Goal: Information Seeking & Learning: Learn about a topic

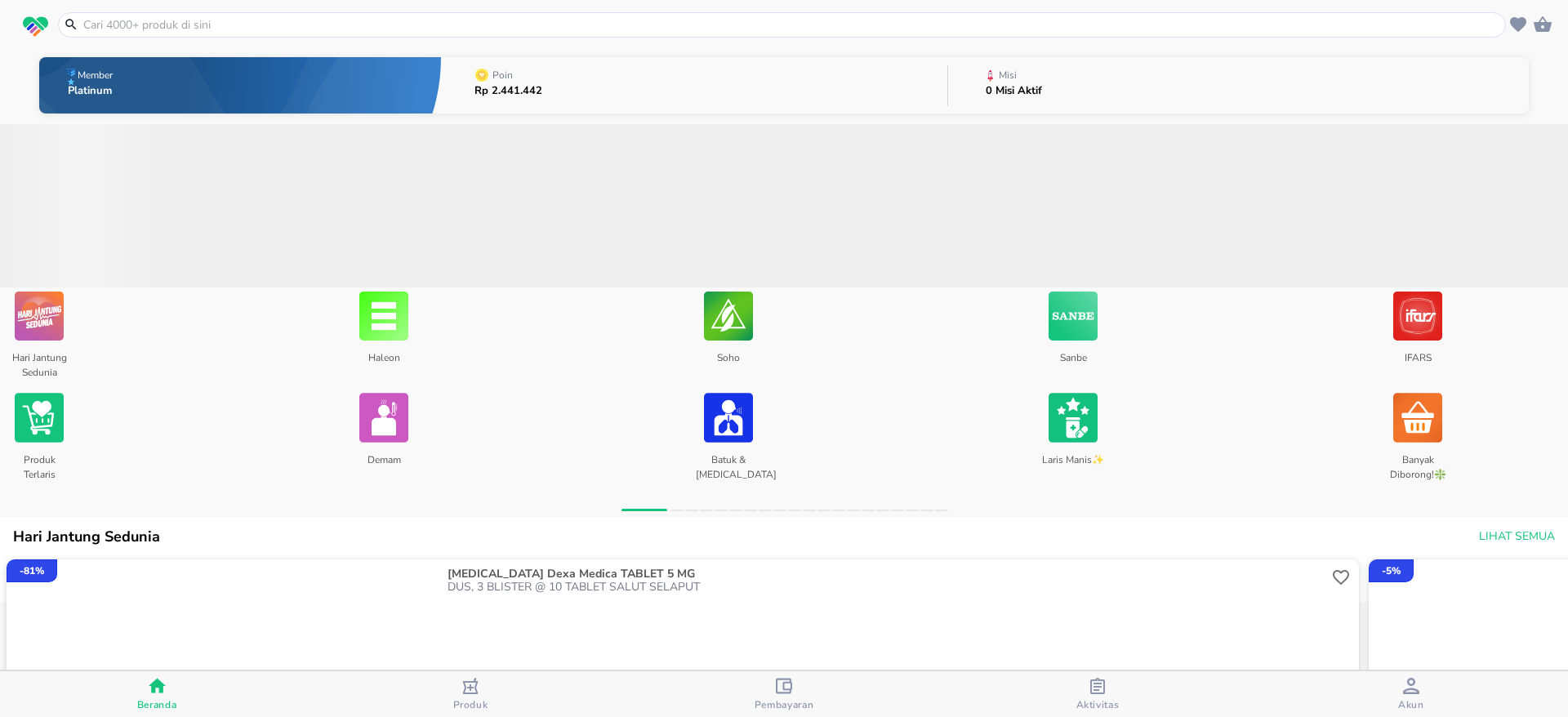
click at [658, 79] on button "Poin Rp 2.441.442" at bounding box center [694, 85] width 506 height 65
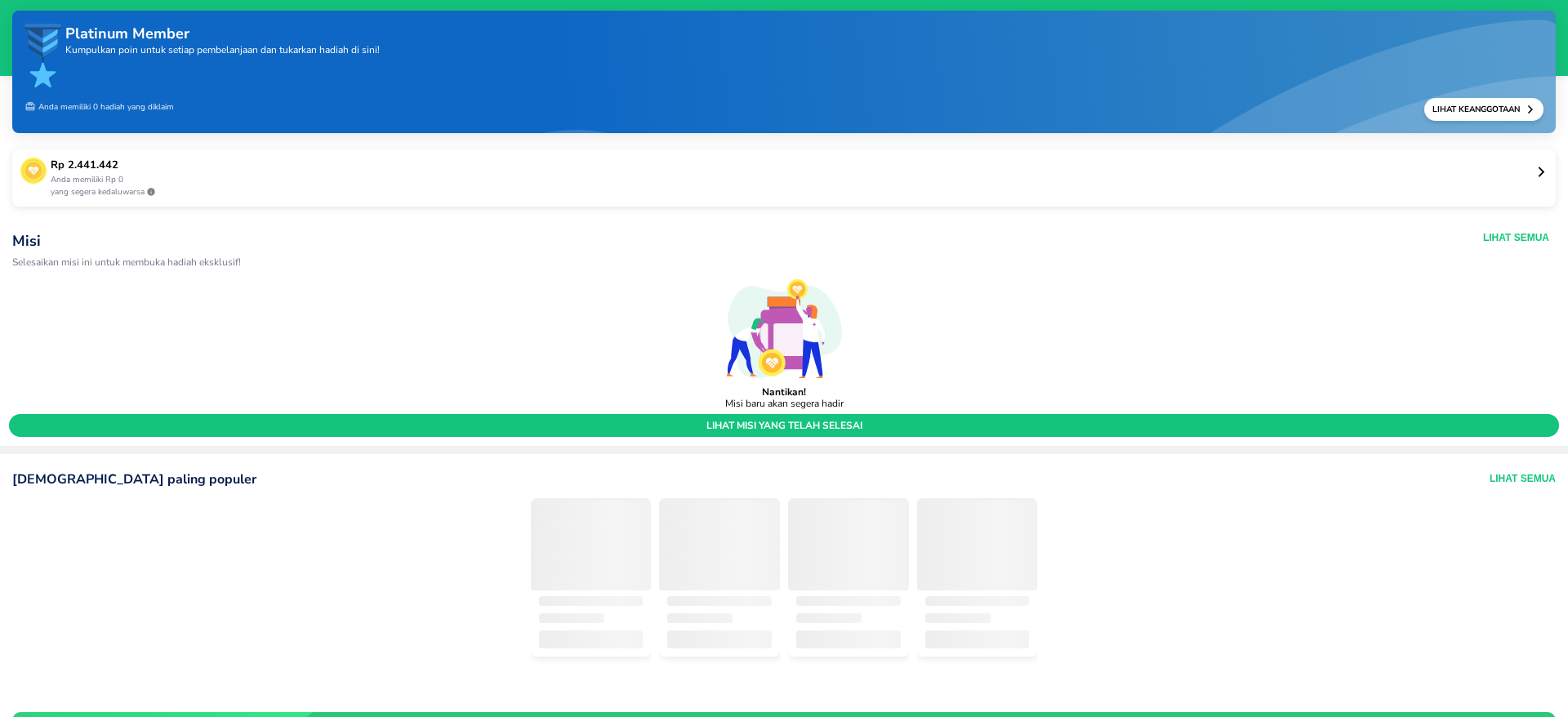
scroll to position [42, 0]
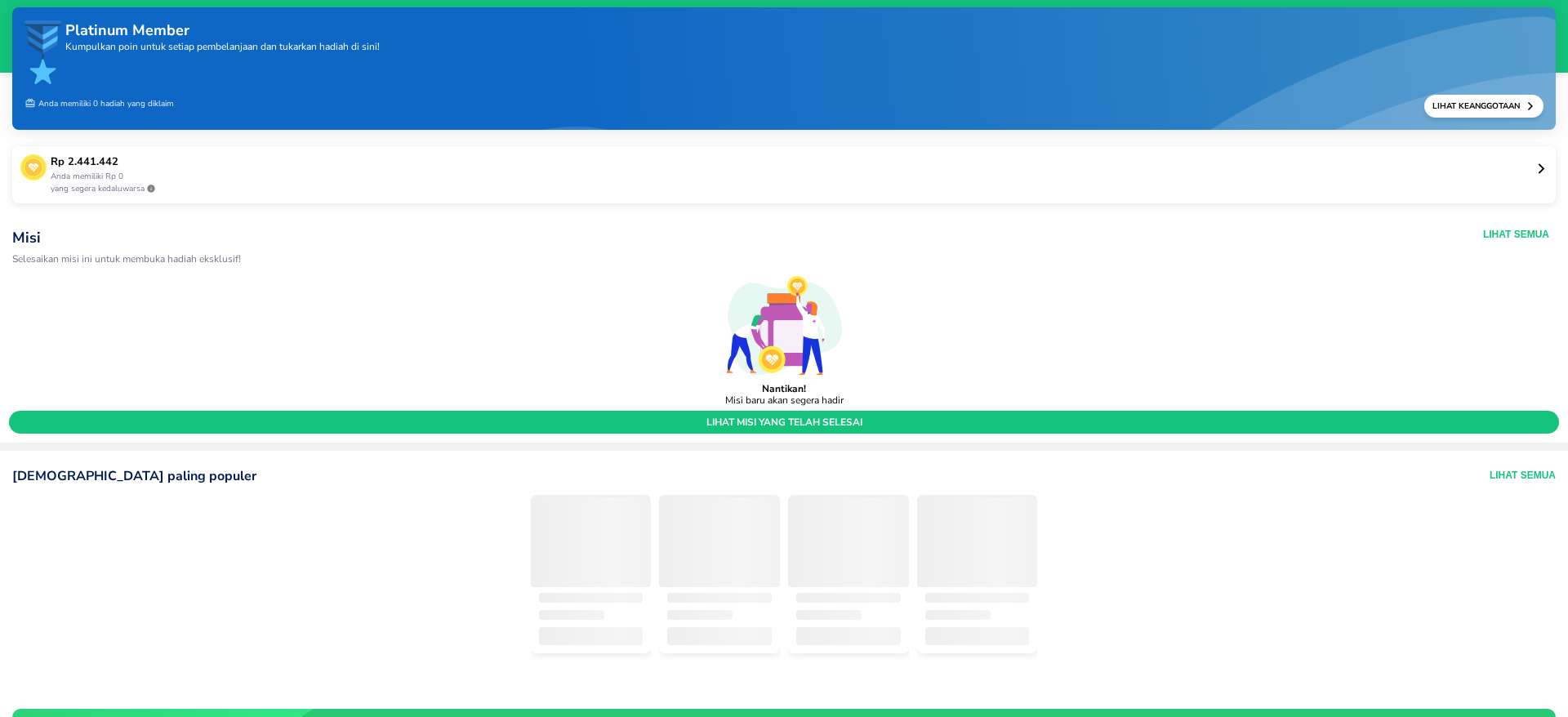
click at [1490, 172] on p "Anda memiliki Rp 0" at bounding box center [793, 177] width 1485 height 12
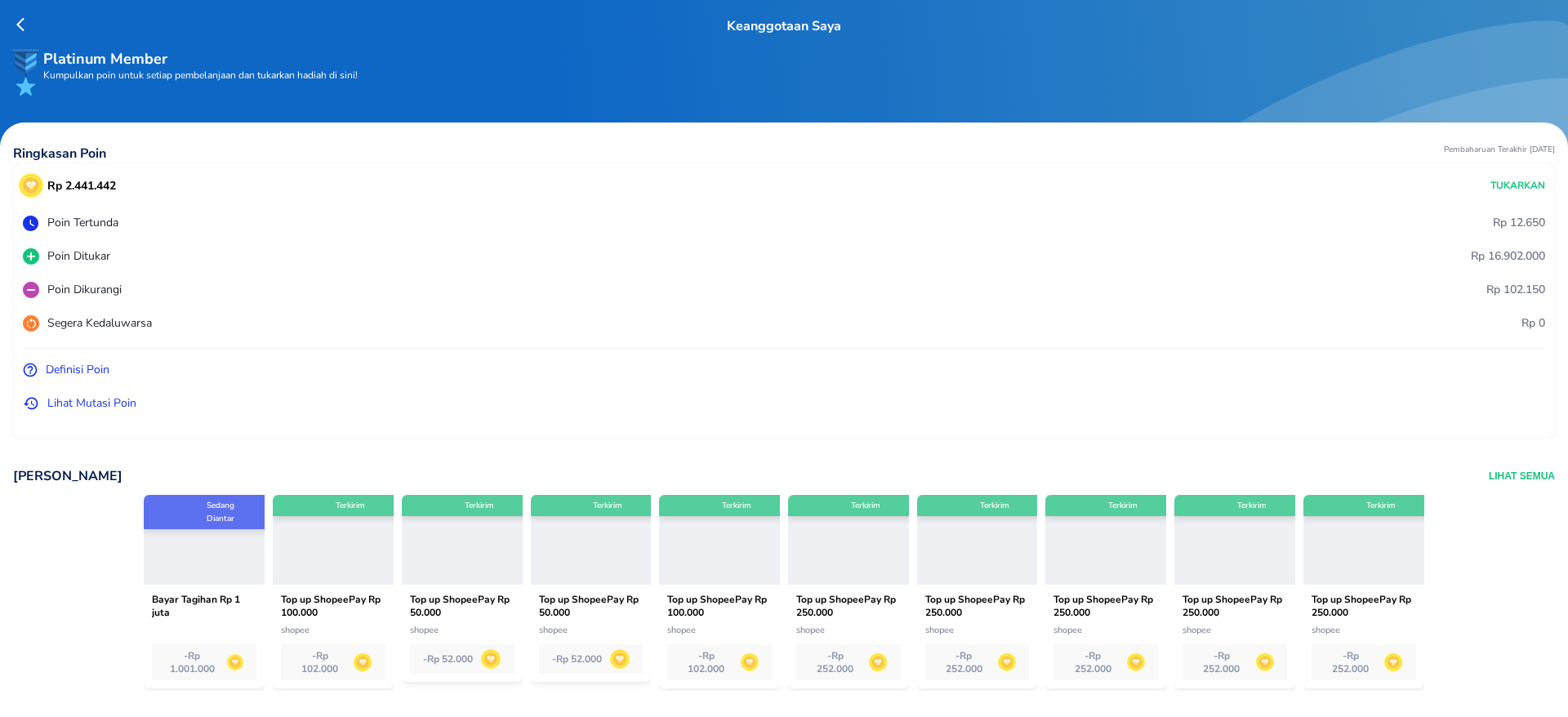
click at [112, 408] on p "Lihat Mutasi Poin" at bounding box center [92, 402] width 89 height 17
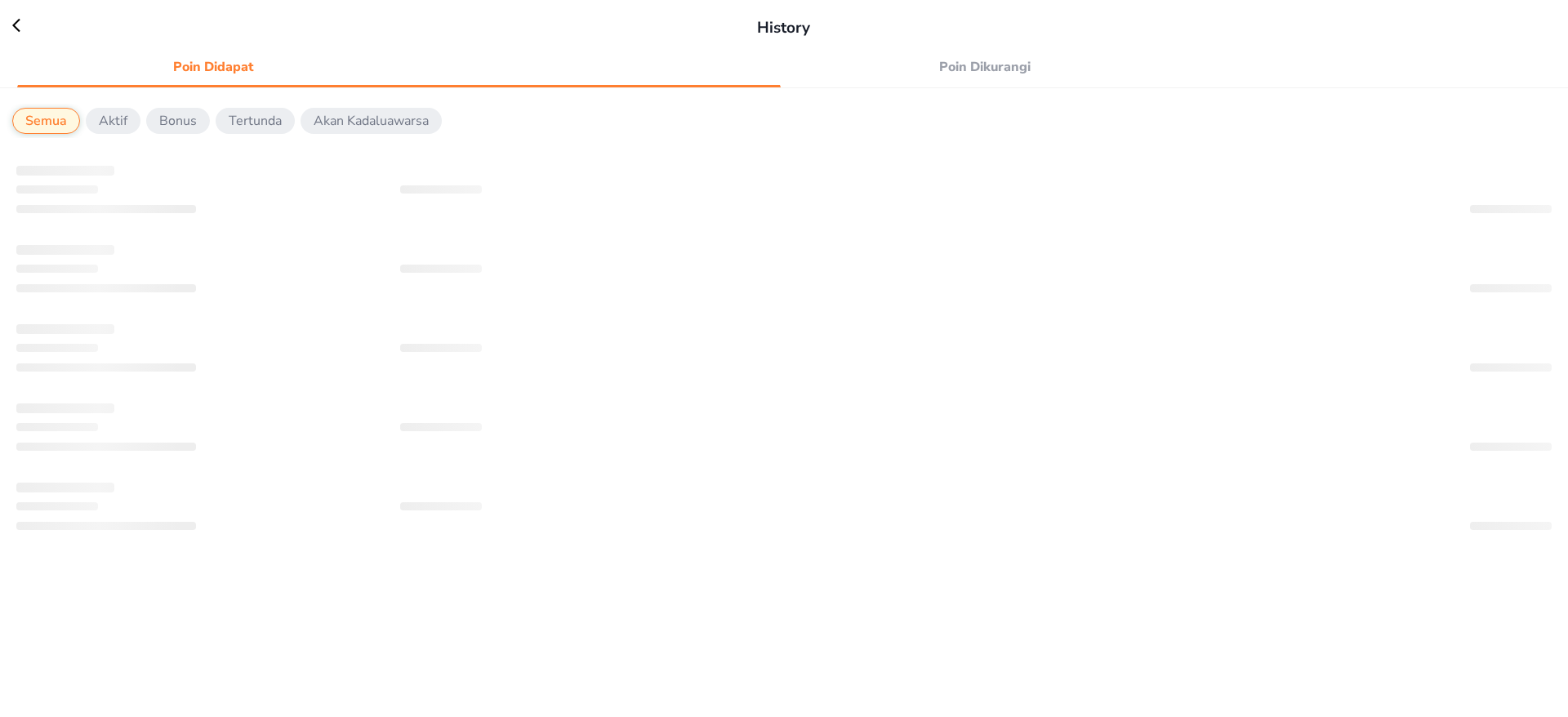
click at [19, 28] on icon at bounding box center [25, 25] width 25 height 16
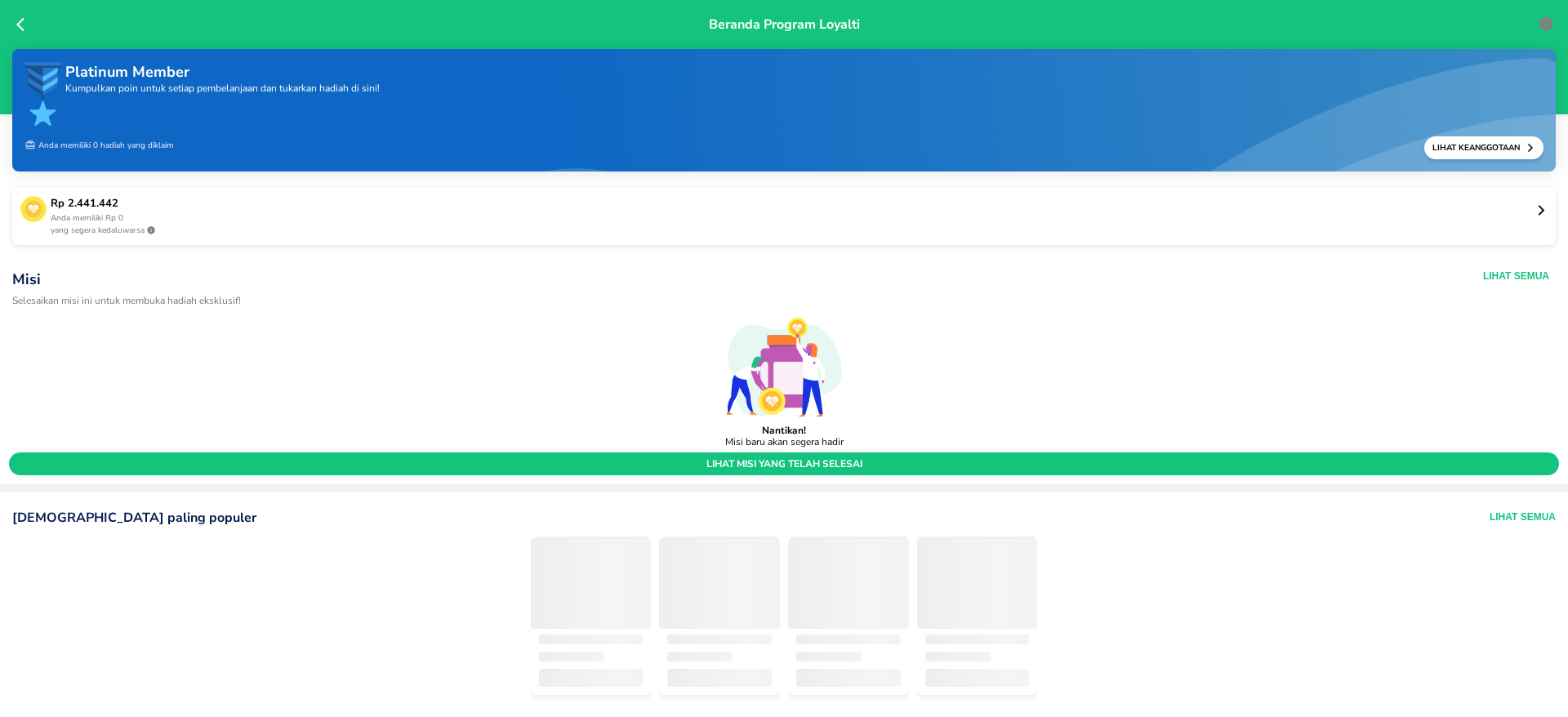
click at [1410, 216] on p "Anda memiliki Rp 0" at bounding box center [793, 218] width 1485 height 12
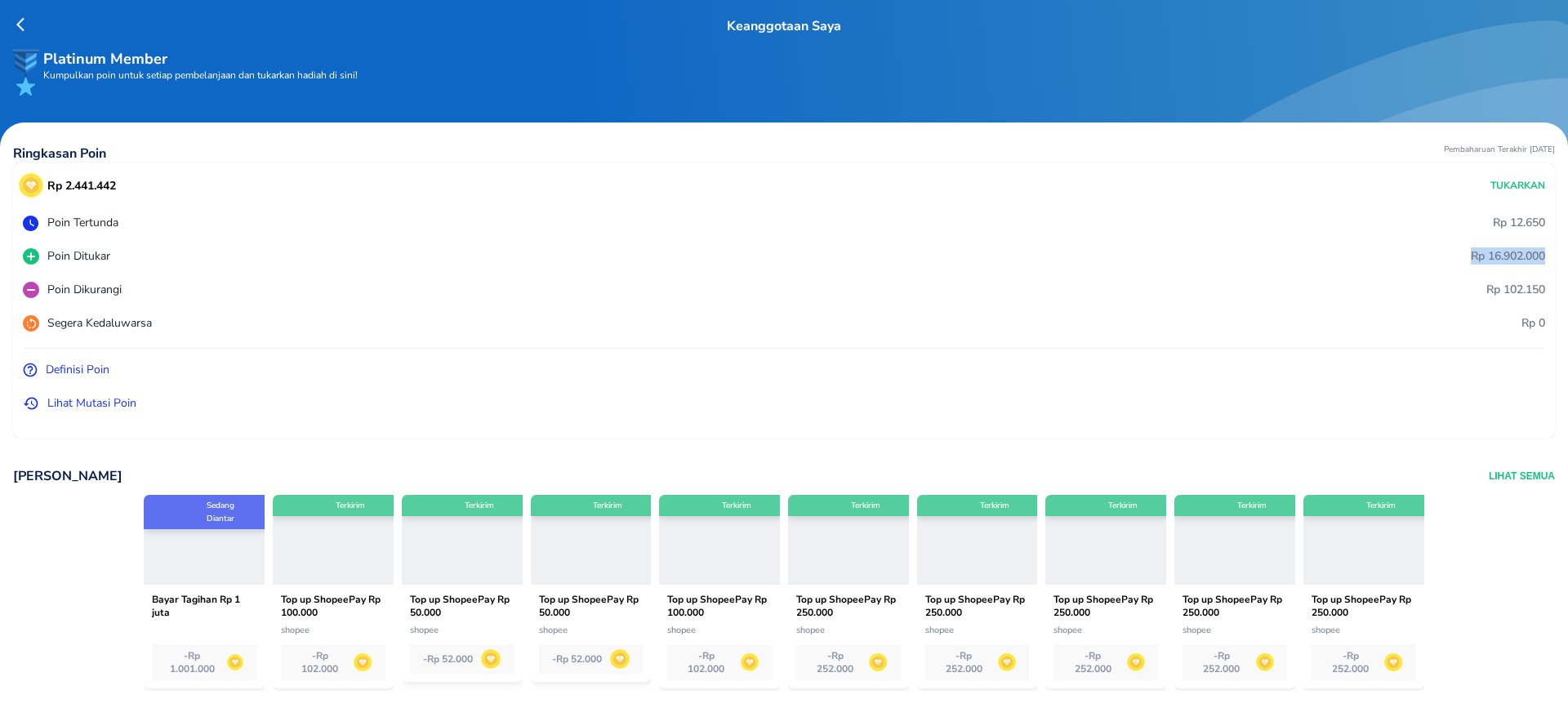
drag, startPoint x: 1441, startPoint y: 256, endPoint x: 1534, endPoint y: 257, distance: 93.0
click at [1534, 257] on div "Rp 2.441.442 Tukarkan Poin Tertunda Rp 12.650 Poin Ditukar Rp 16.902.000 Poin D…" at bounding box center [784, 301] width 1541 height 274
drag, startPoint x: 1534, startPoint y: 257, endPoint x: 1030, endPoint y: 256, distance: 504.0
click at [1030, 256] on div "Rp 2.441.442 Tukarkan Poin Tertunda Rp 12.650 Poin Ditukar Rp 16.902.000 Poin D…" at bounding box center [784, 301] width 1541 height 274
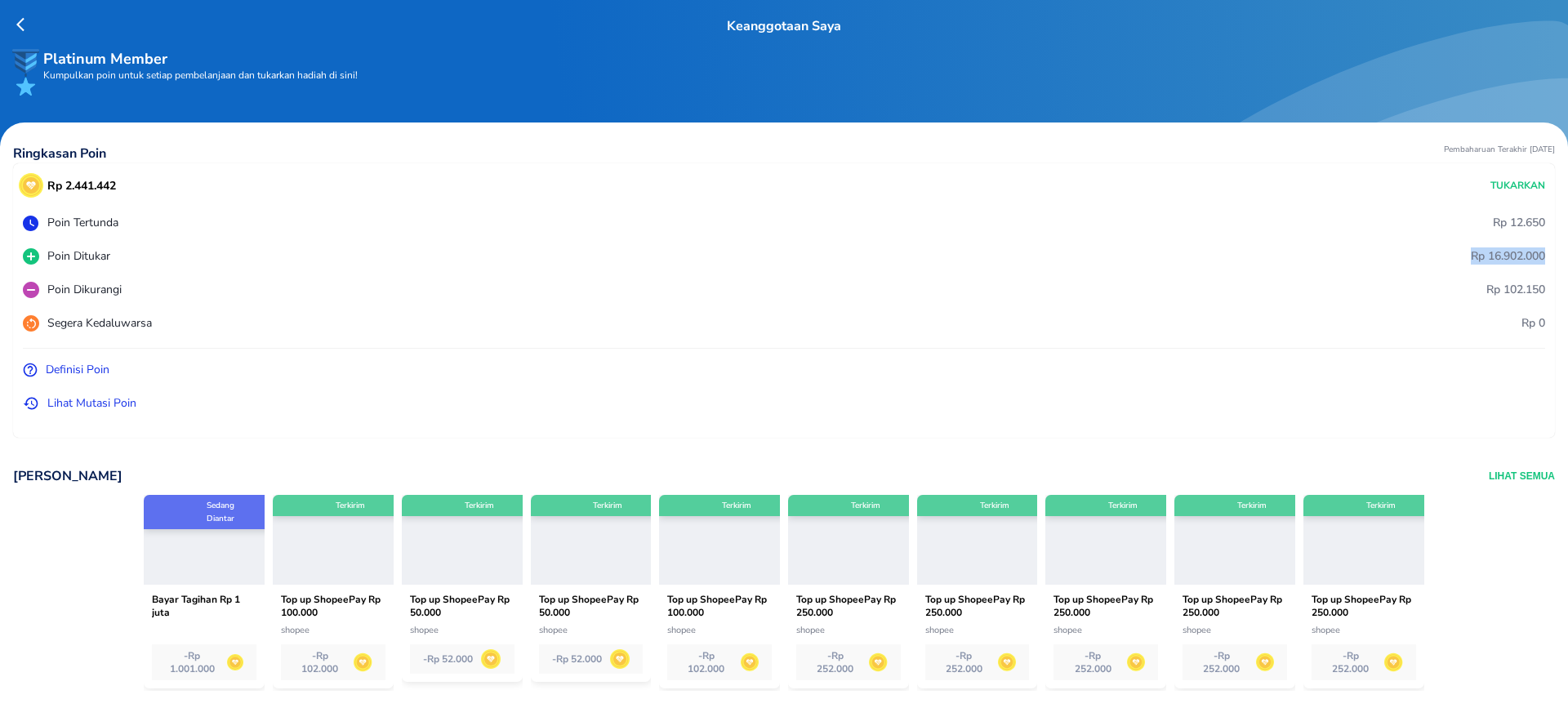
click at [375, 248] on div "Poin Ditukar" at bounding box center [530, 256] width 1015 height 17
drag, startPoint x: 1545, startPoint y: 260, endPoint x: 1436, endPoint y: 257, distance: 109.0
click at [1436, 257] on div "Poin Ditukar Rp 16.902.000" at bounding box center [784, 256] width 1522 height 17
drag, startPoint x: 1436, startPoint y: 257, endPoint x: 1542, endPoint y: 251, distance: 106.2
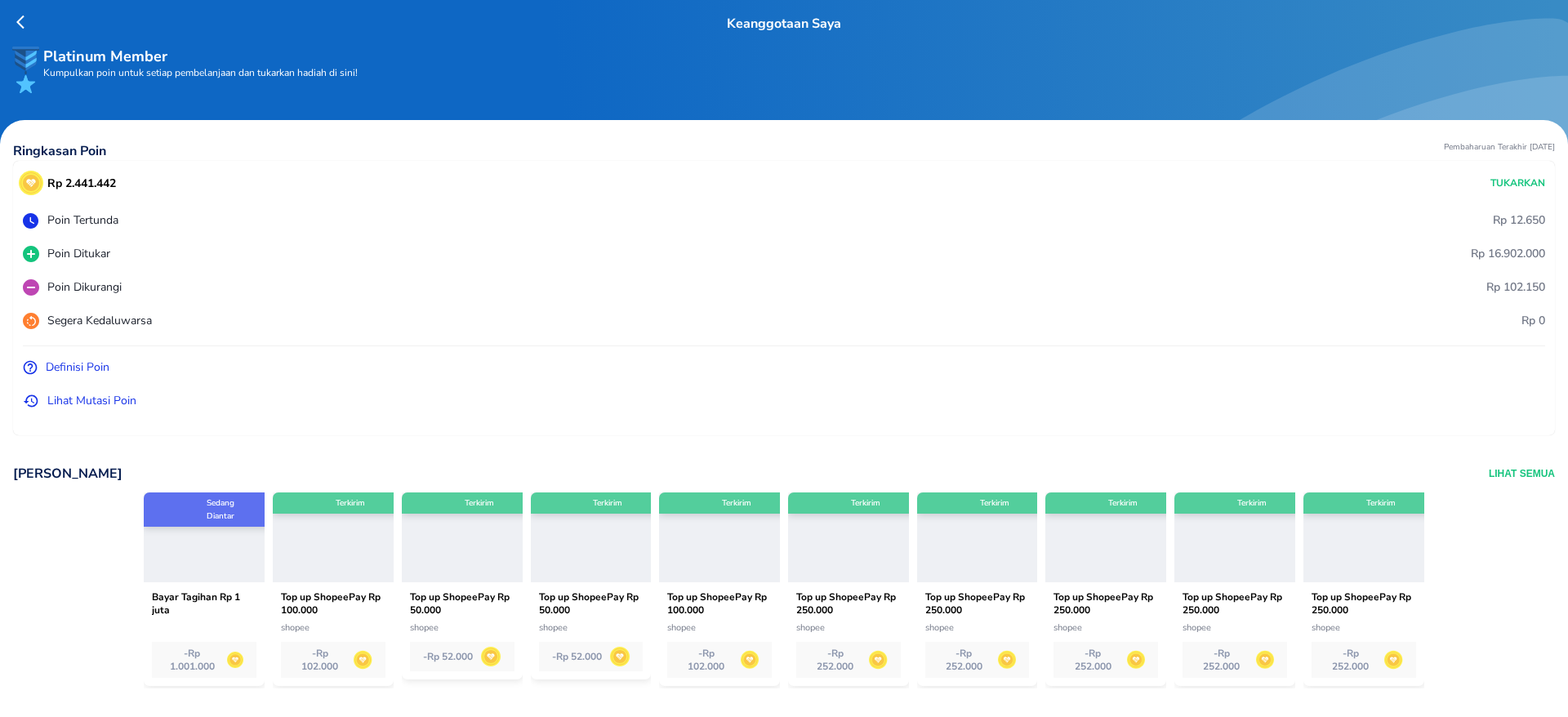
scroll to position [4, 0]
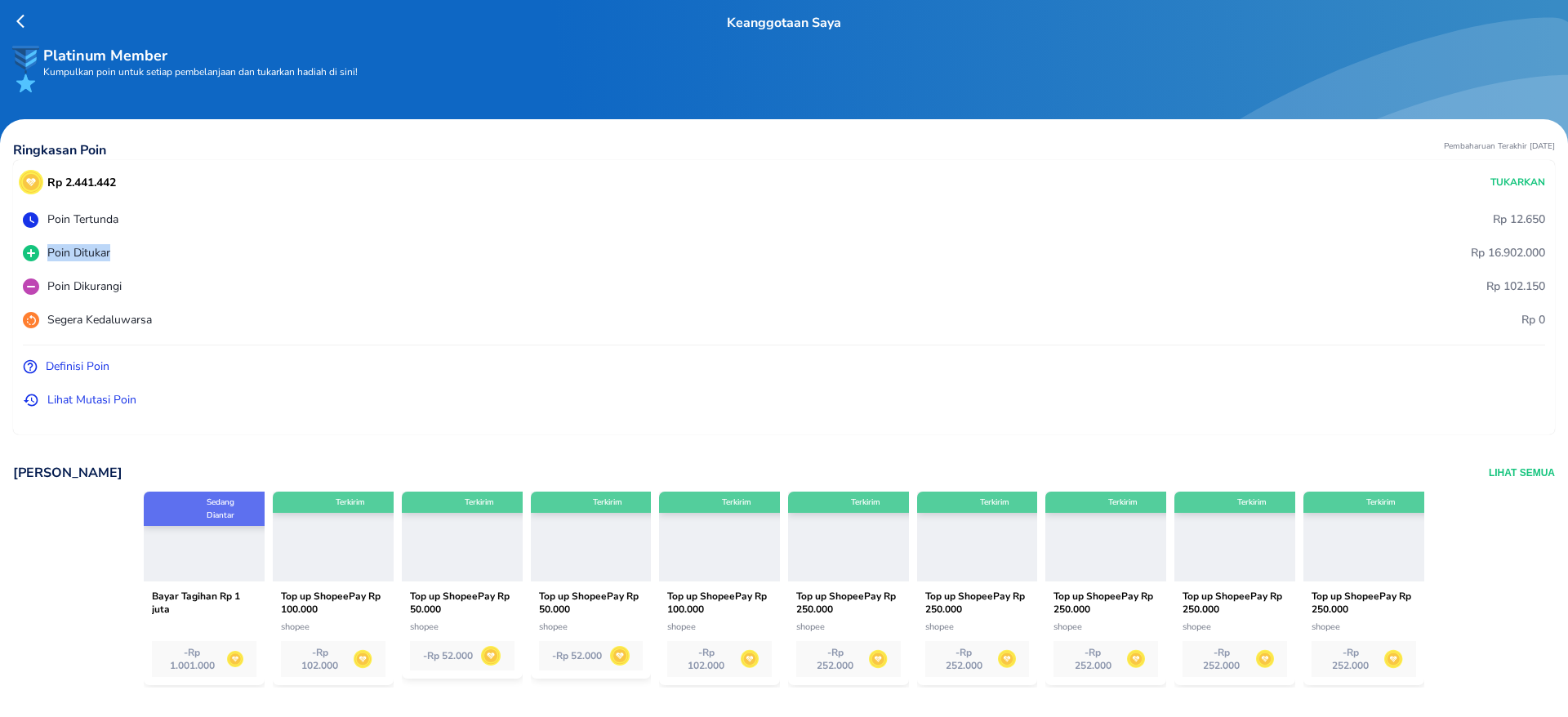
drag, startPoint x: 46, startPoint y: 249, endPoint x: 205, endPoint y: 246, distance: 159.0
click at [205, 246] on div "Poin Ditukar" at bounding box center [530, 252] width 1015 height 17
click at [113, 402] on p "Lihat Mutasi Poin" at bounding box center [92, 400] width 89 height 17
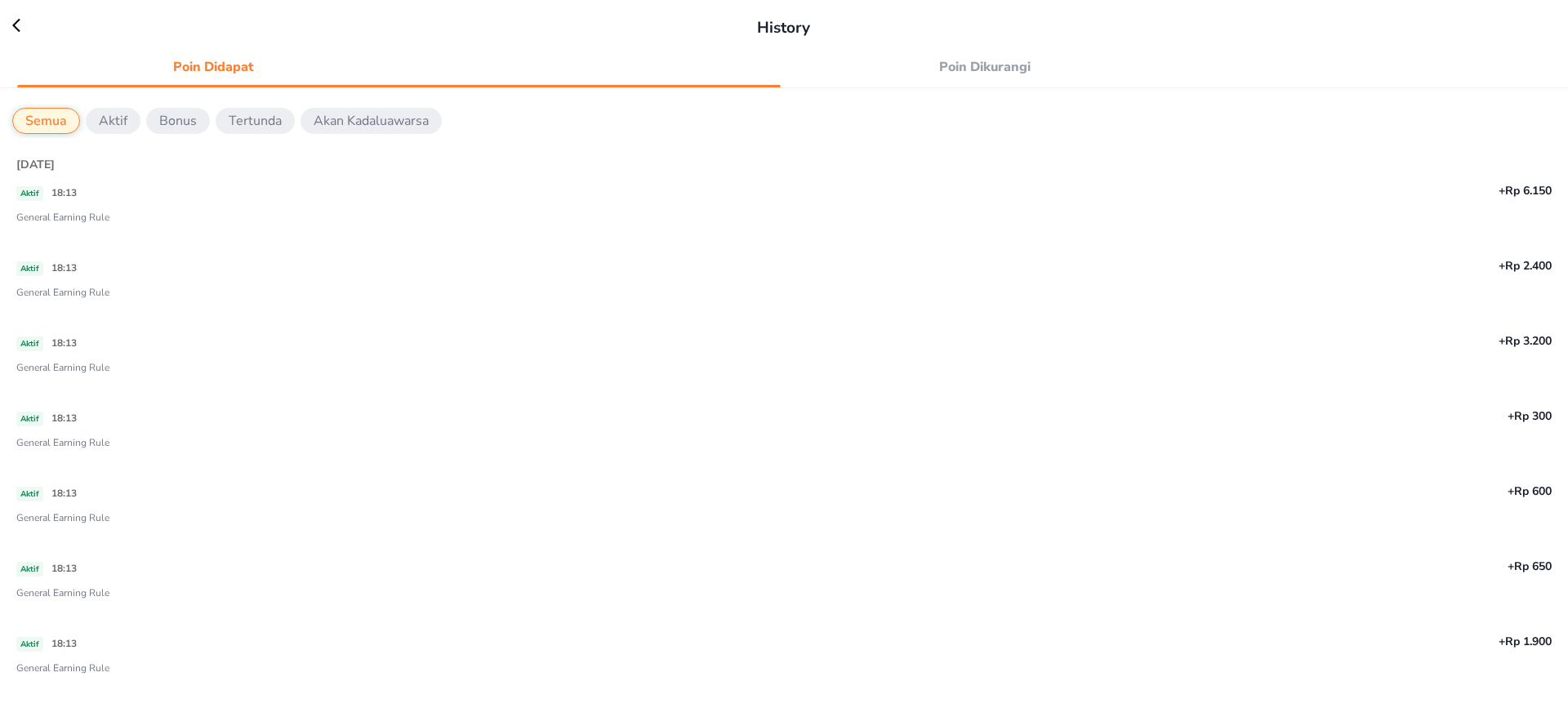
click at [134, 116] on button "Aktif" at bounding box center [113, 121] width 55 height 27
click at [198, 122] on button "Bonus" at bounding box center [178, 121] width 64 height 27
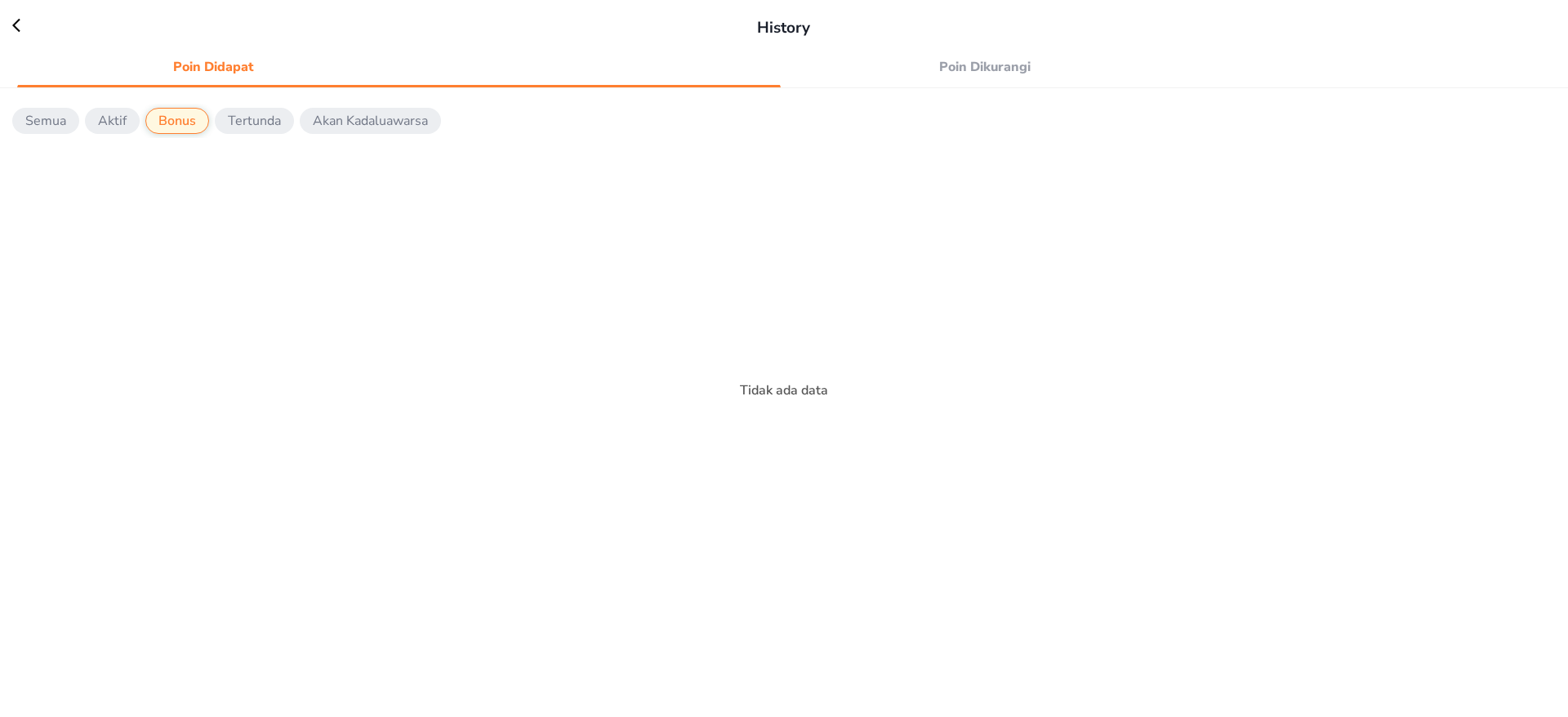
click at [252, 113] on p "Tertunda" at bounding box center [255, 121] width 53 height 19
click at [88, 126] on button "Aktif" at bounding box center [112, 121] width 55 height 27
click at [44, 118] on p "Semua" at bounding box center [46, 121] width 41 height 19
click at [18, 22] on icon at bounding box center [25, 25] width 25 height 16
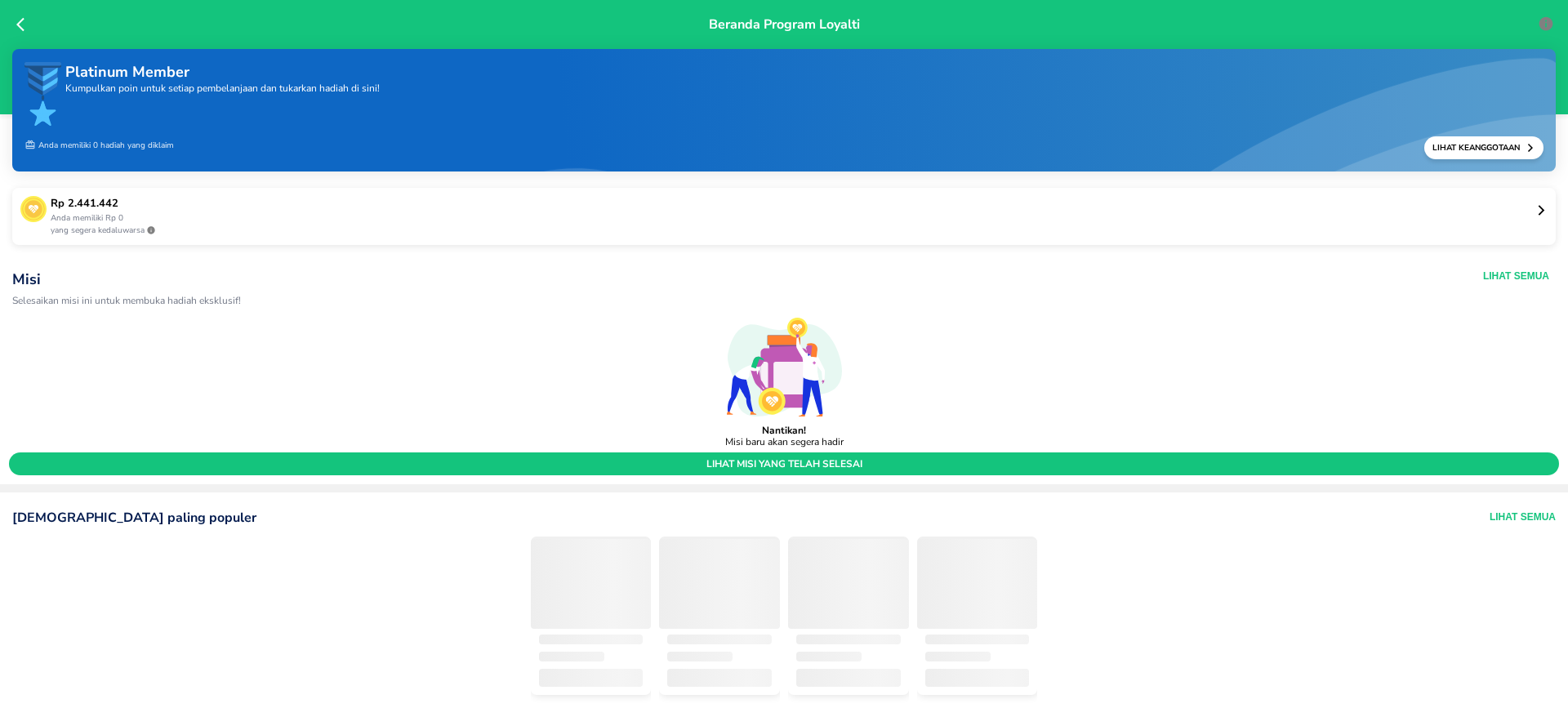
click at [750, 176] on div "Platinum Member Kumpulkan poin untuk setiap pembelanjaan dan tukarkan hadiah di…" at bounding box center [784, 153] width 1568 height 209
click at [750, 210] on p "Rp 2.441.442" at bounding box center [793, 204] width 1485 height 16
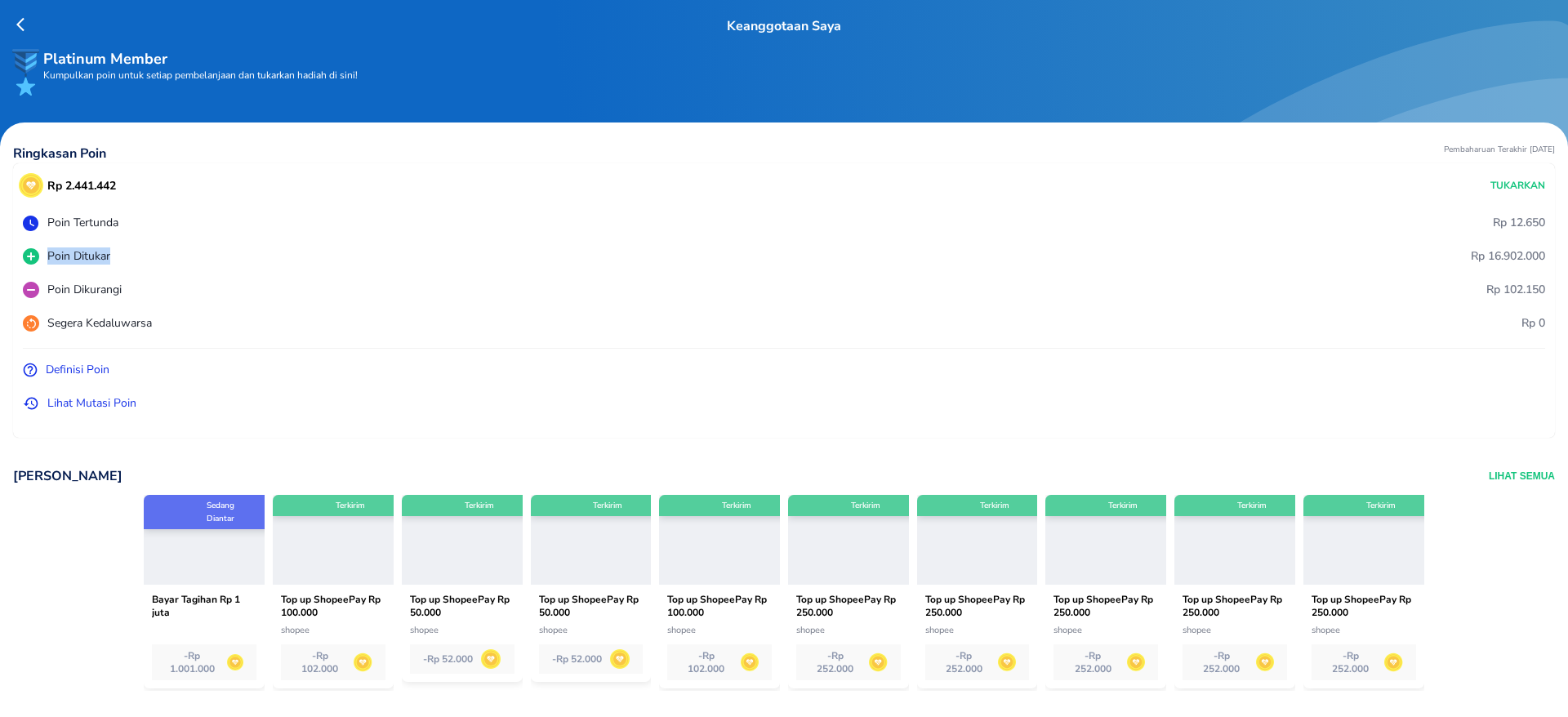
drag, startPoint x: 45, startPoint y: 260, endPoint x: 208, endPoint y: 255, distance: 163.1
click at [208, 255] on div "Poin Ditukar" at bounding box center [530, 256] width 1015 height 17
click at [288, 272] on div "Rp 2.441.442 Tukarkan Poin Tertunda Rp 12.650 Poin Ditukar Rp 16.902.000 Poin D…" at bounding box center [784, 301] width 1541 height 274
drag, startPoint x: 1437, startPoint y: 261, endPoint x: 1549, endPoint y: 261, distance: 112.0
click at [1549, 261] on div "Keanggotaan Saya Platinum Member Kumpulkan poin untuk setiap pembelanjaan dan t…" at bounding box center [784, 358] width 1568 height 717
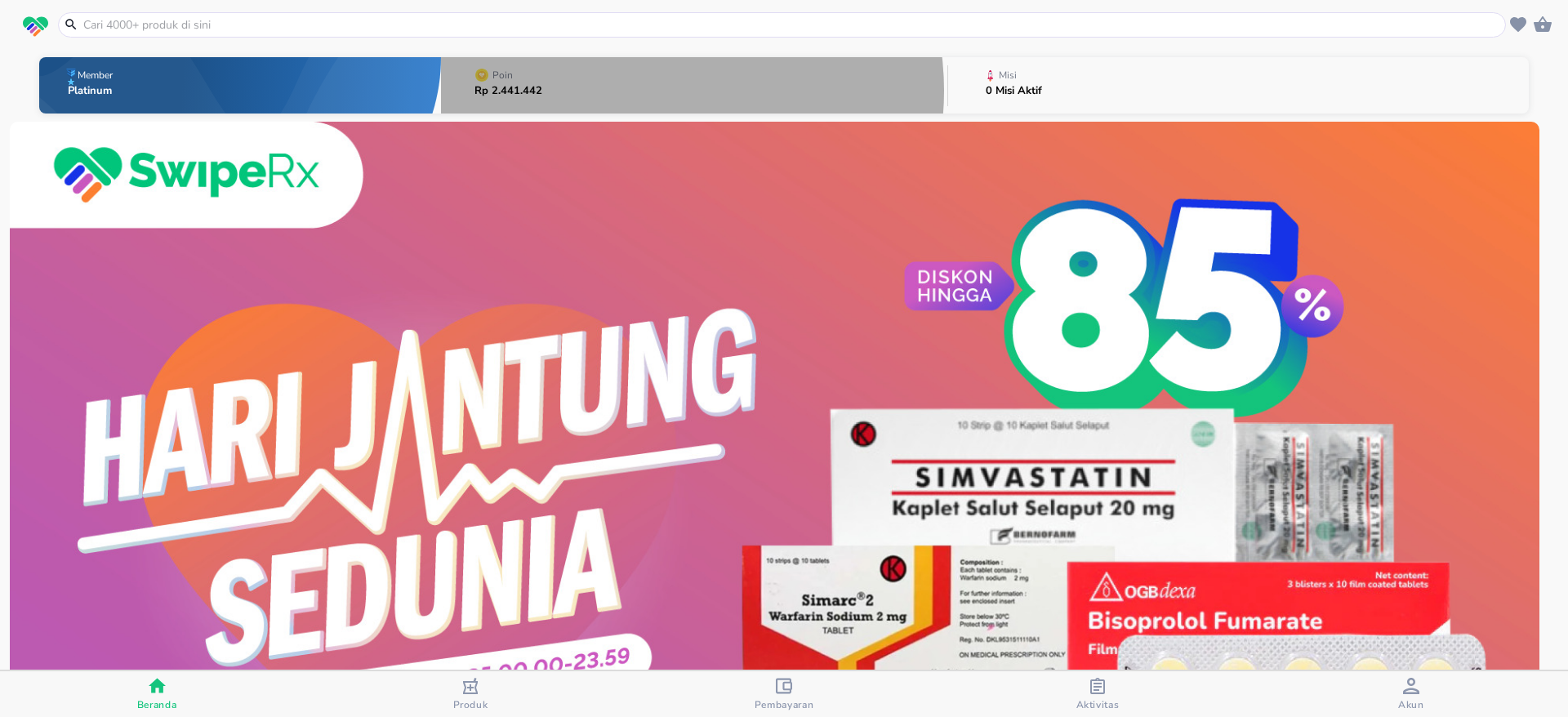
click at [647, 91] on button "Poin Rp 2.441.442" at bounding box center [694, 85] width 506 height 65
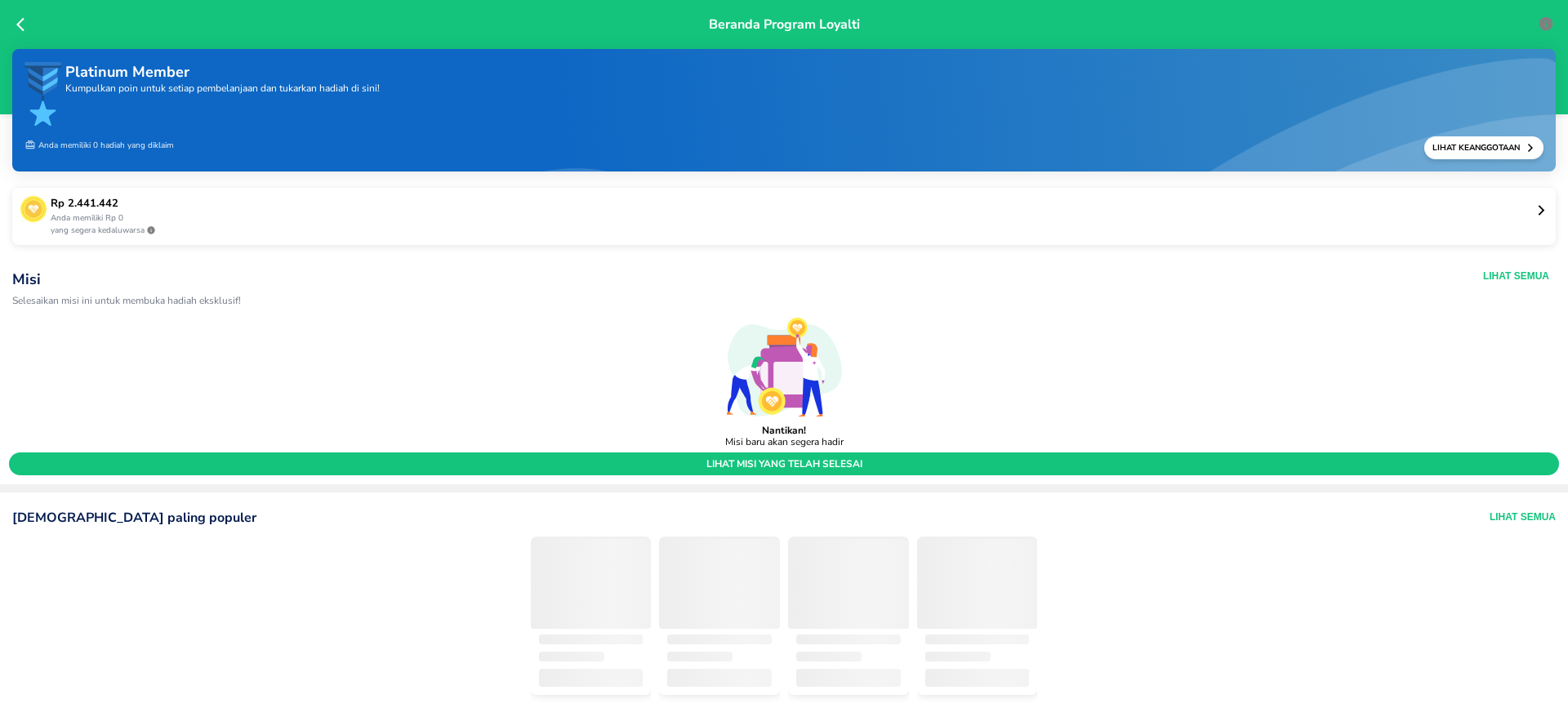
click at [1404, 277] on div "Lihat Semua" at bounding box center [1357, 276] width 386 height 13
click at [1513, 272] on button "Lihat Semua" at bounding box center [1516, 276] width 66 height 13
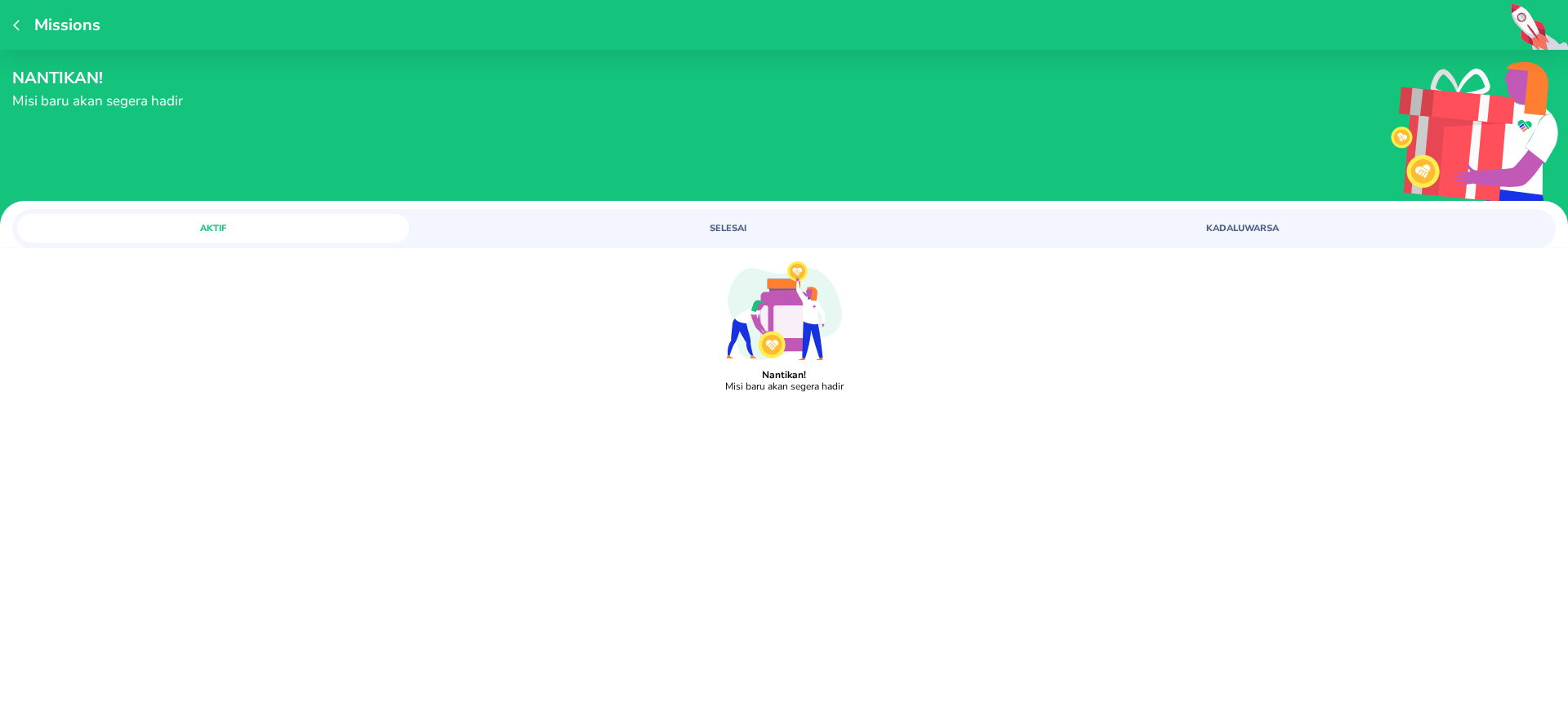
click at [25, 21] on icon "button" at bounding box center [19, 25] width 13 height 13
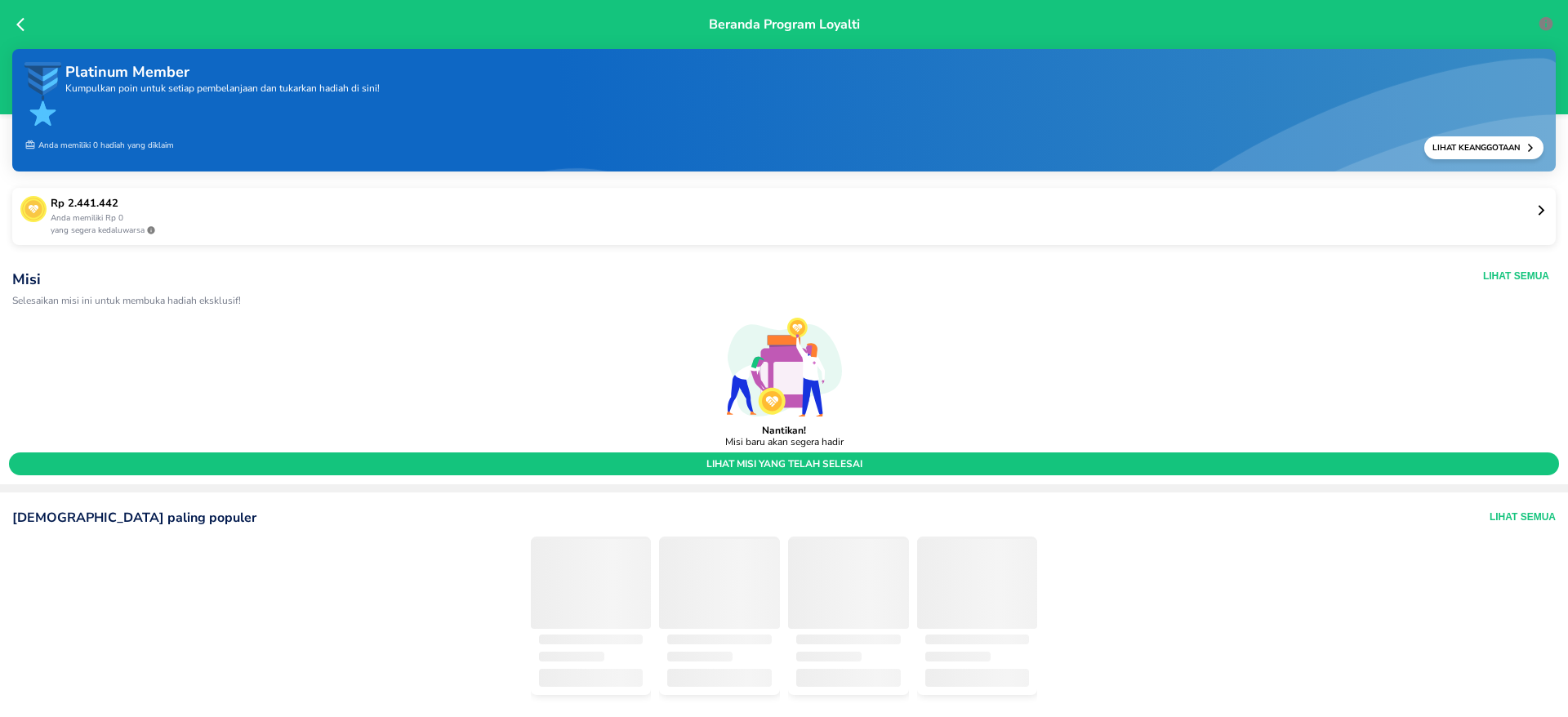
click at [240, 207] on p "Rp 2.441.442" at bounding box center [793, 204] width 1485 height 16
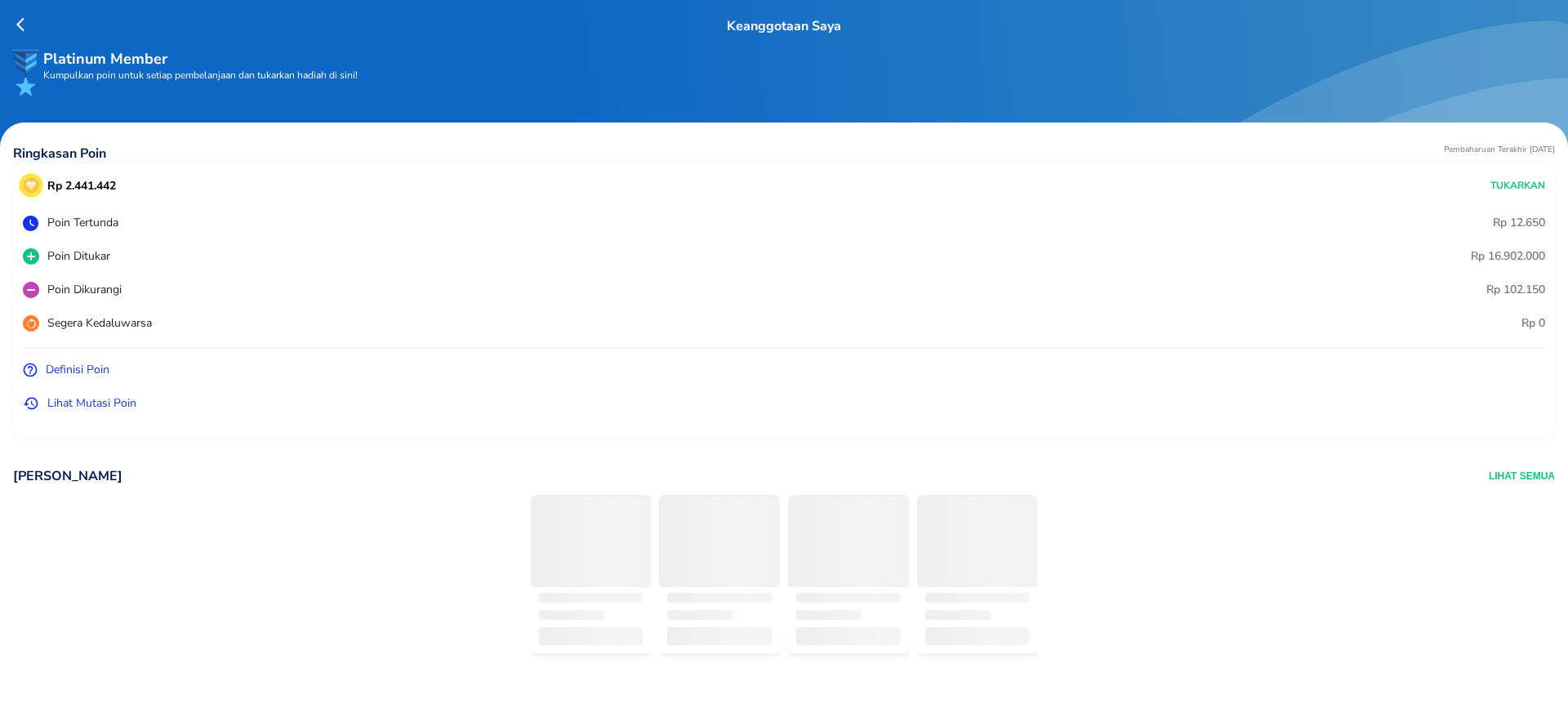
click at [74, 369] on p "Definisi Poin" at bounding box center [78, 369] width 64 height 17
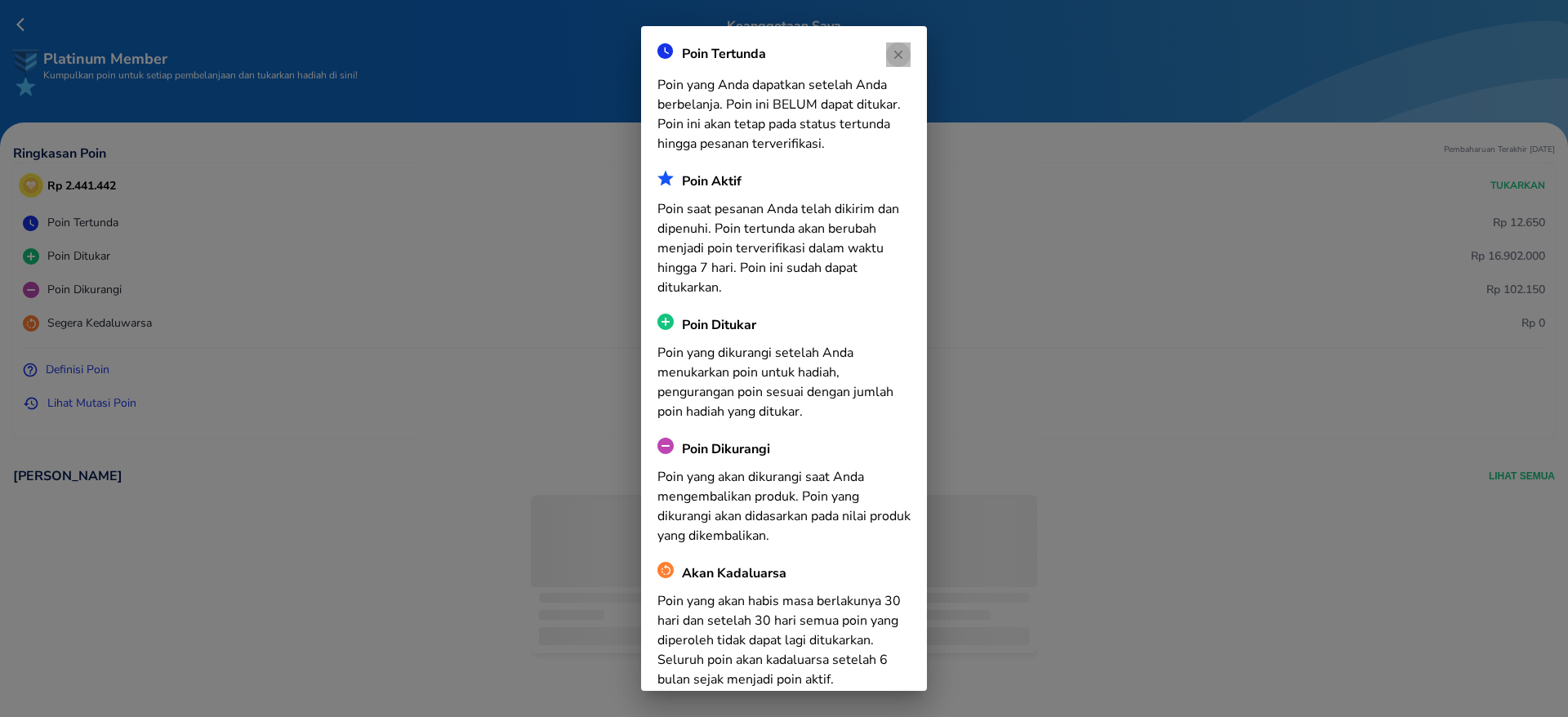
click at [892, 56] on circle "button" at bounding box center [898, 55] width 25 height 25
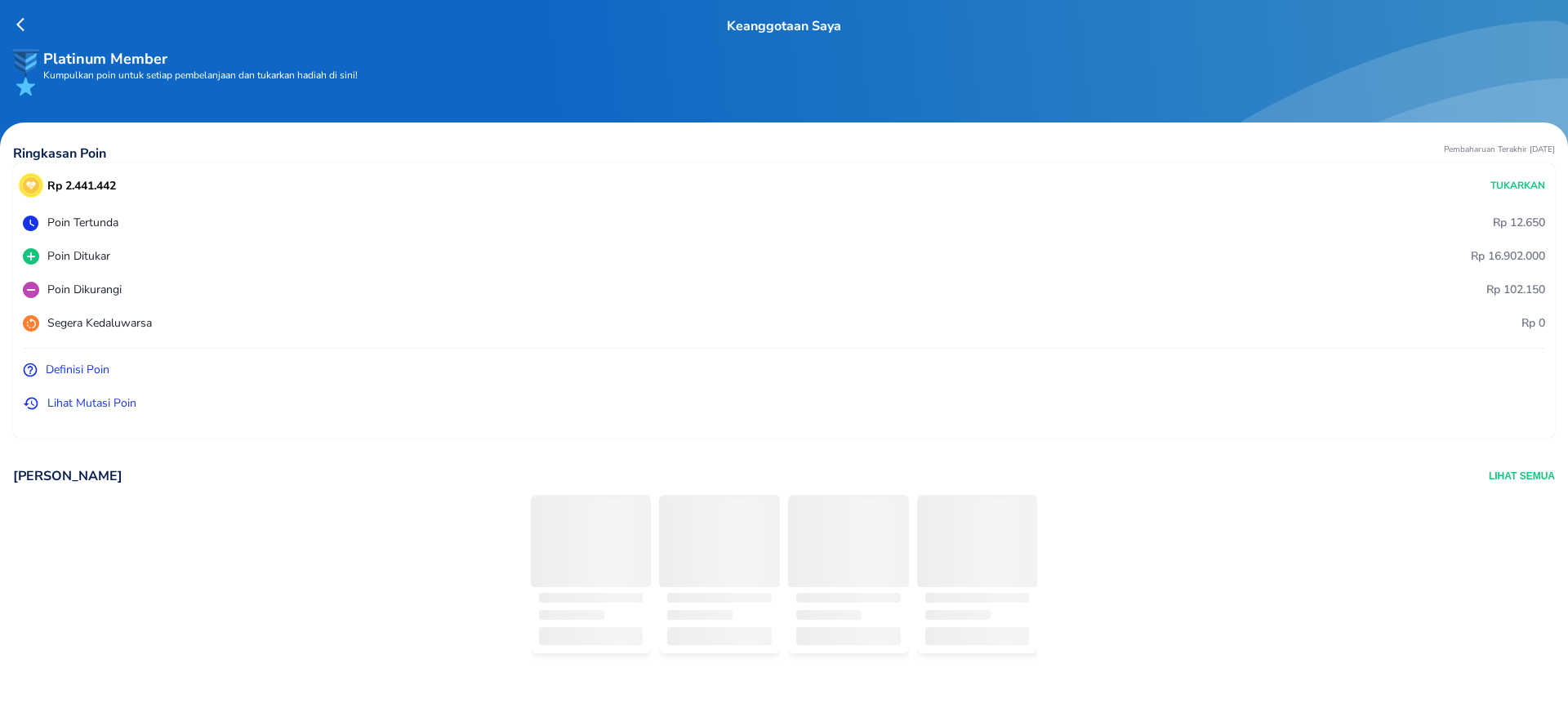
click at [120, 403] on p "Lihat Mutasi Poin" at bounding box center [92, 402] width 89 height 17
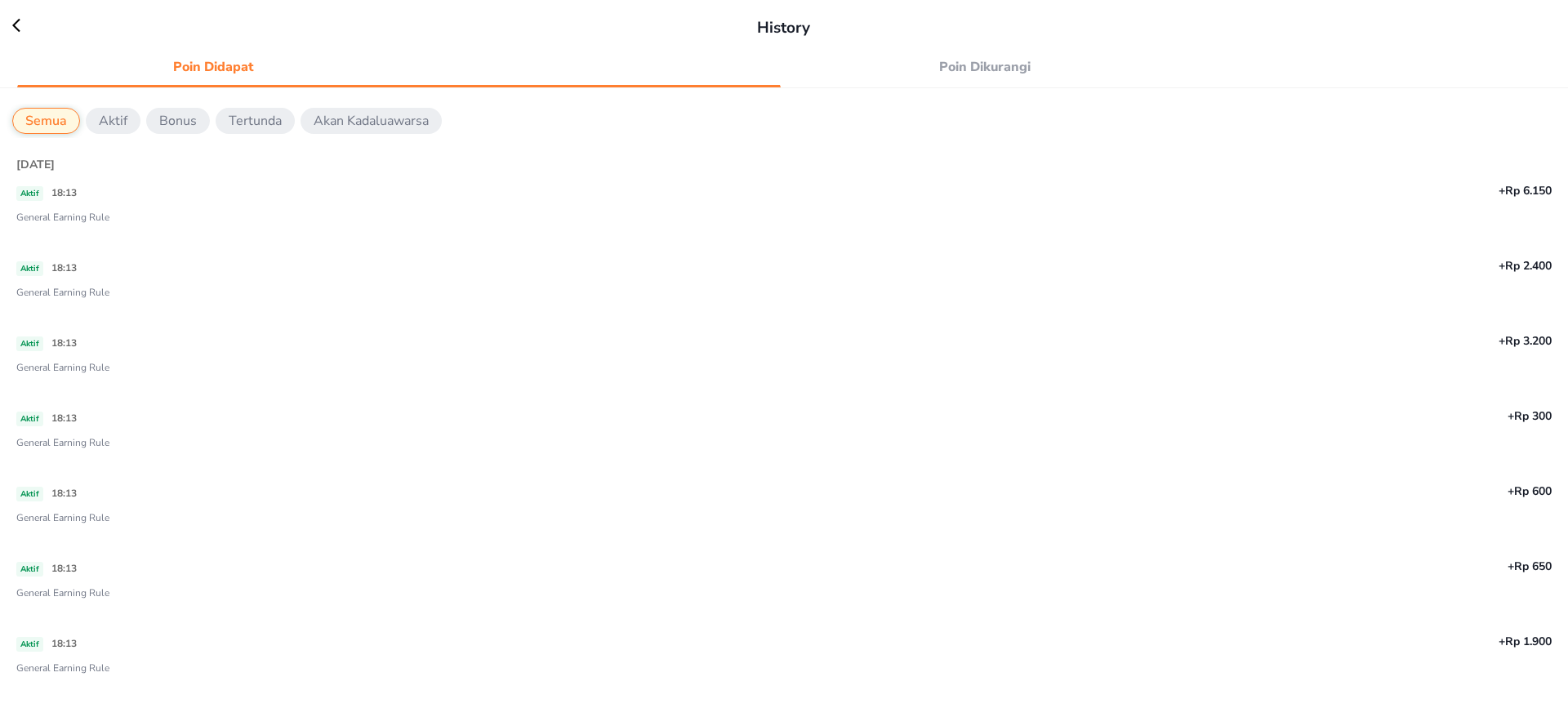
click at [1052, 65] on span "Poin Dikurangi" at bounding box center [985, 67] width 372 height 23
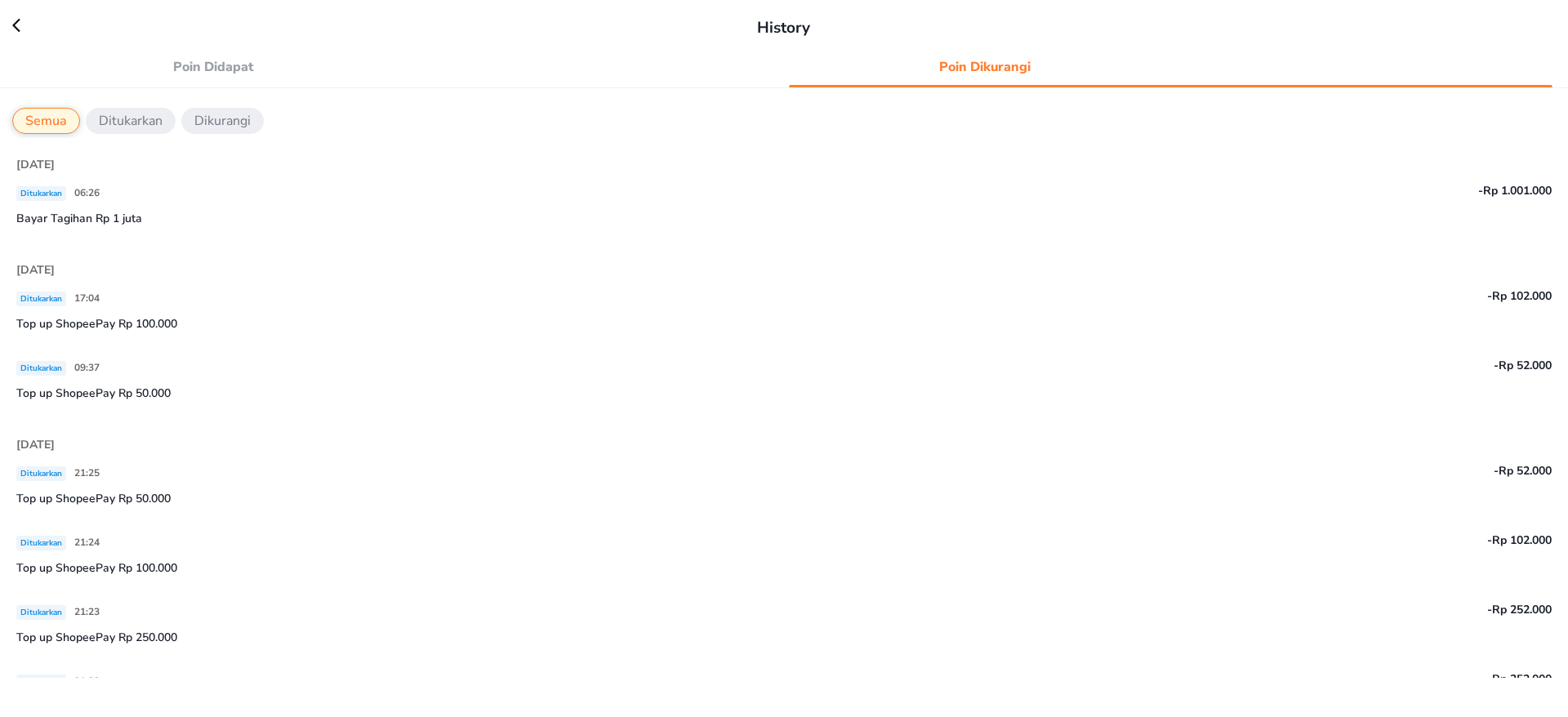
click at [1394, 184] on p "-Rp 1.001.000" at bounding box center [1231, 190] width 639 height 17
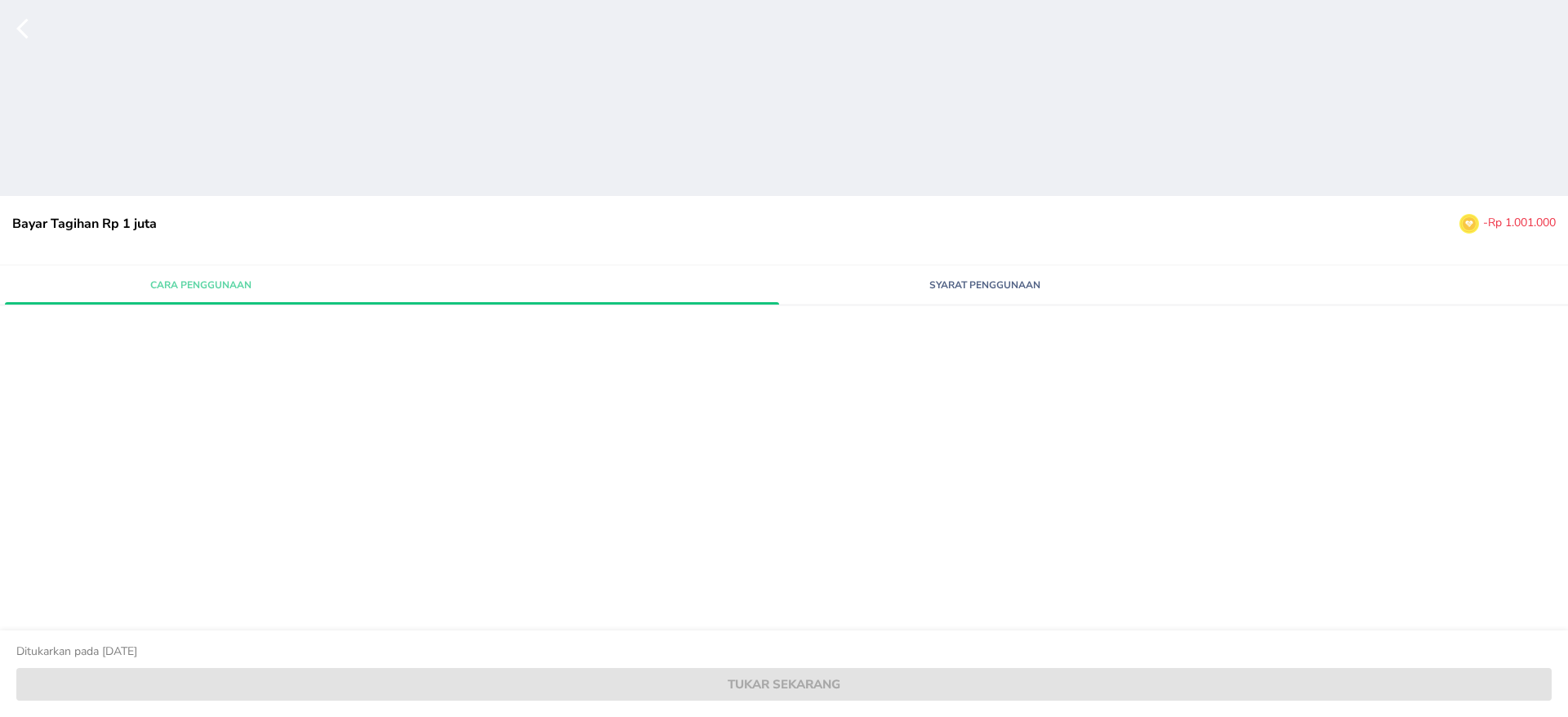
click at [1059, 284] on span "Syarat Penggunaan" at bounding box center [985, 285] width 372 height 15
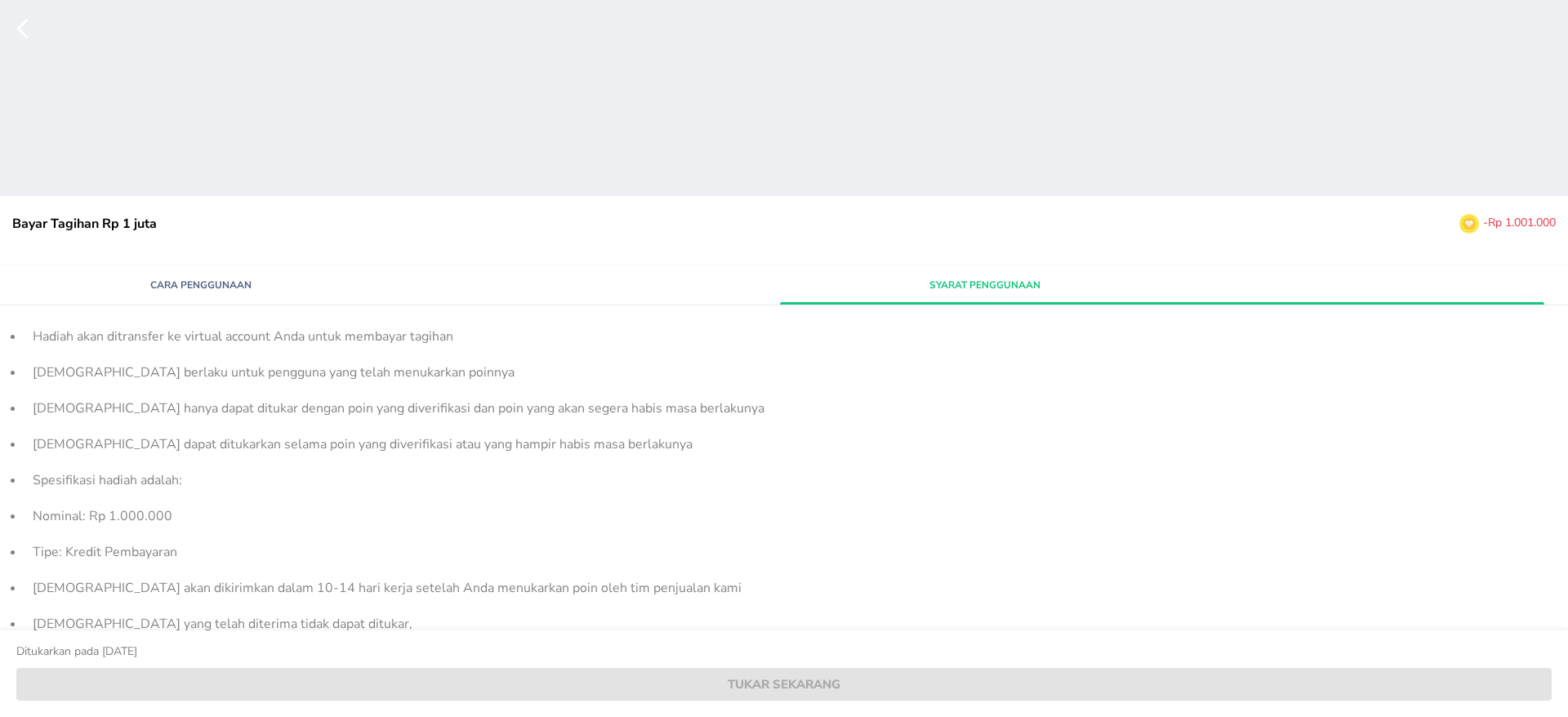
click at [27, 36] on icon "button" at bounding box center [32, 28] width 33 height 25
